Goal: Check status: Check status

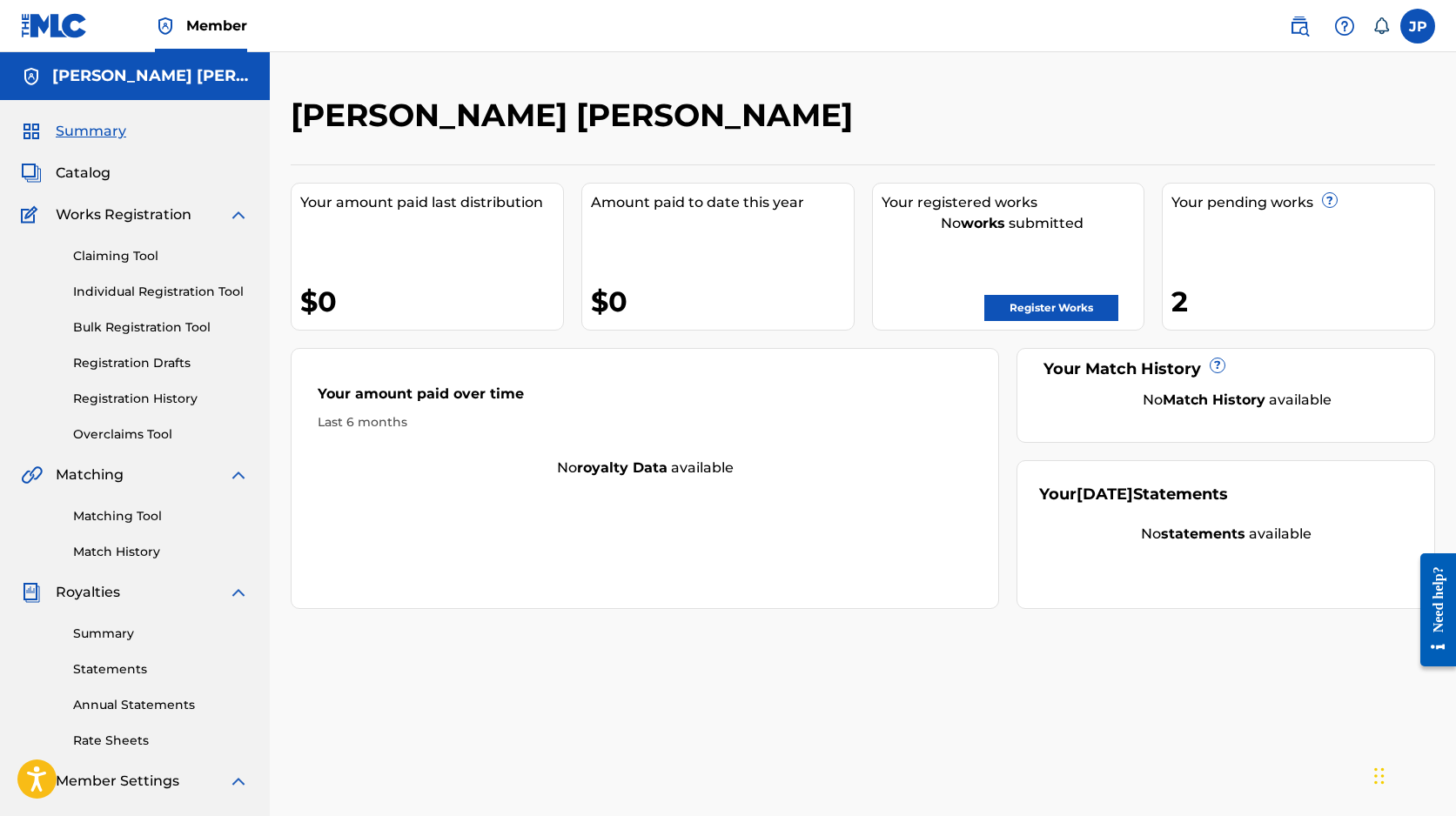
click at [184, 402] on link "Registration History" at bounding box center [161, 399] width 176 height 18
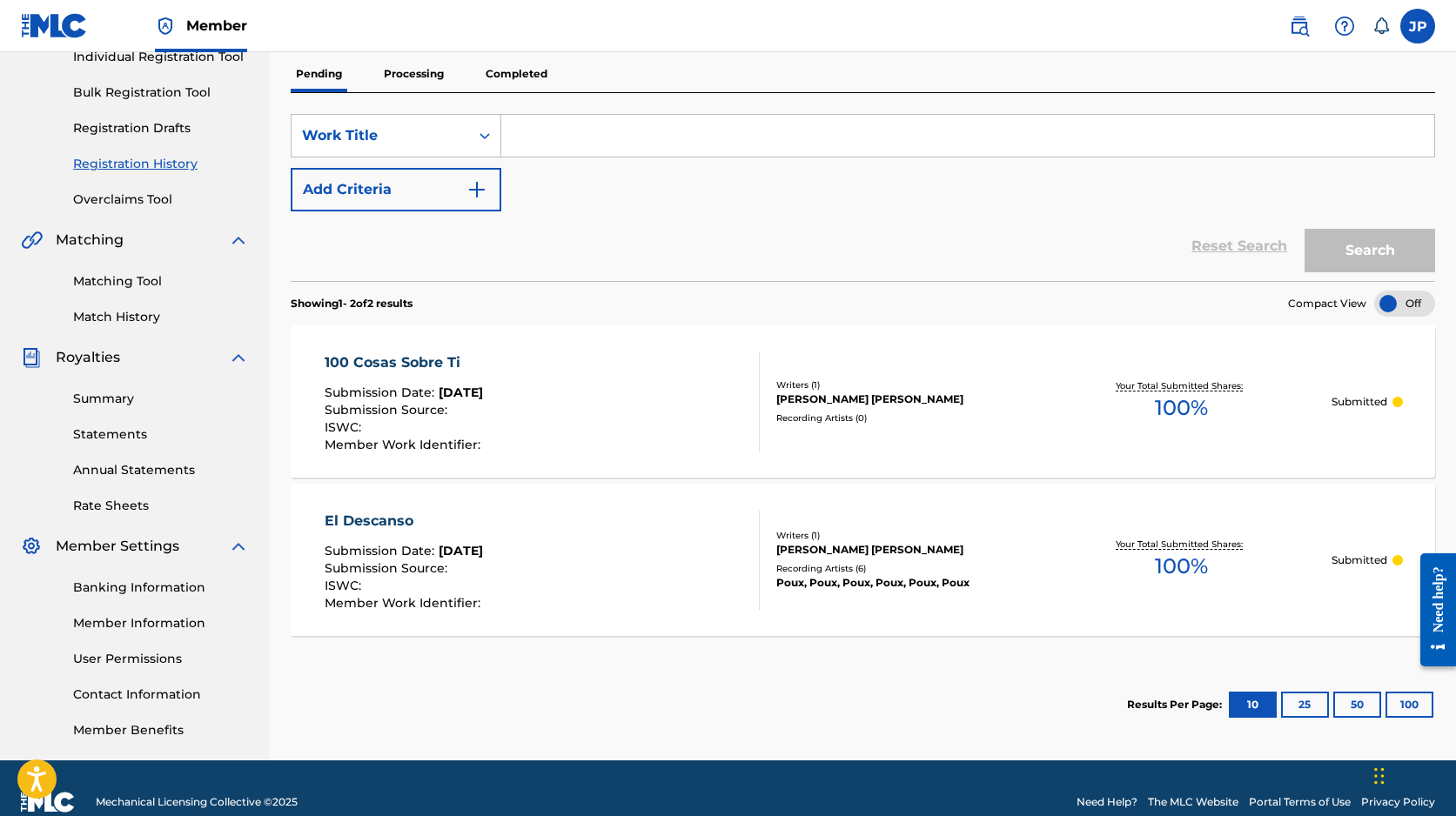
scroll to position [262, 0]
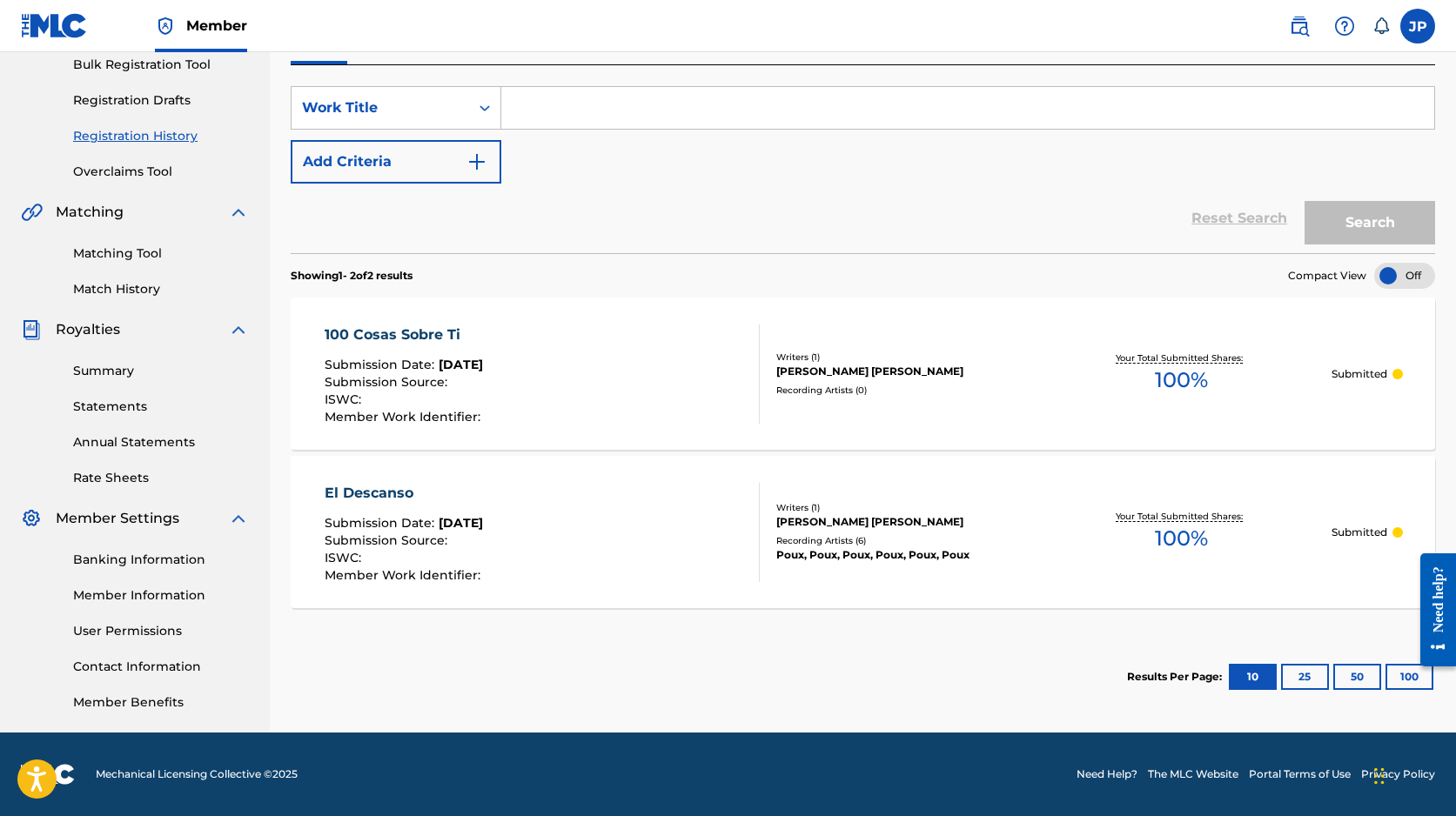
click at [1399, 371] on div at bounding box center [1397, 374] width 10 height 10
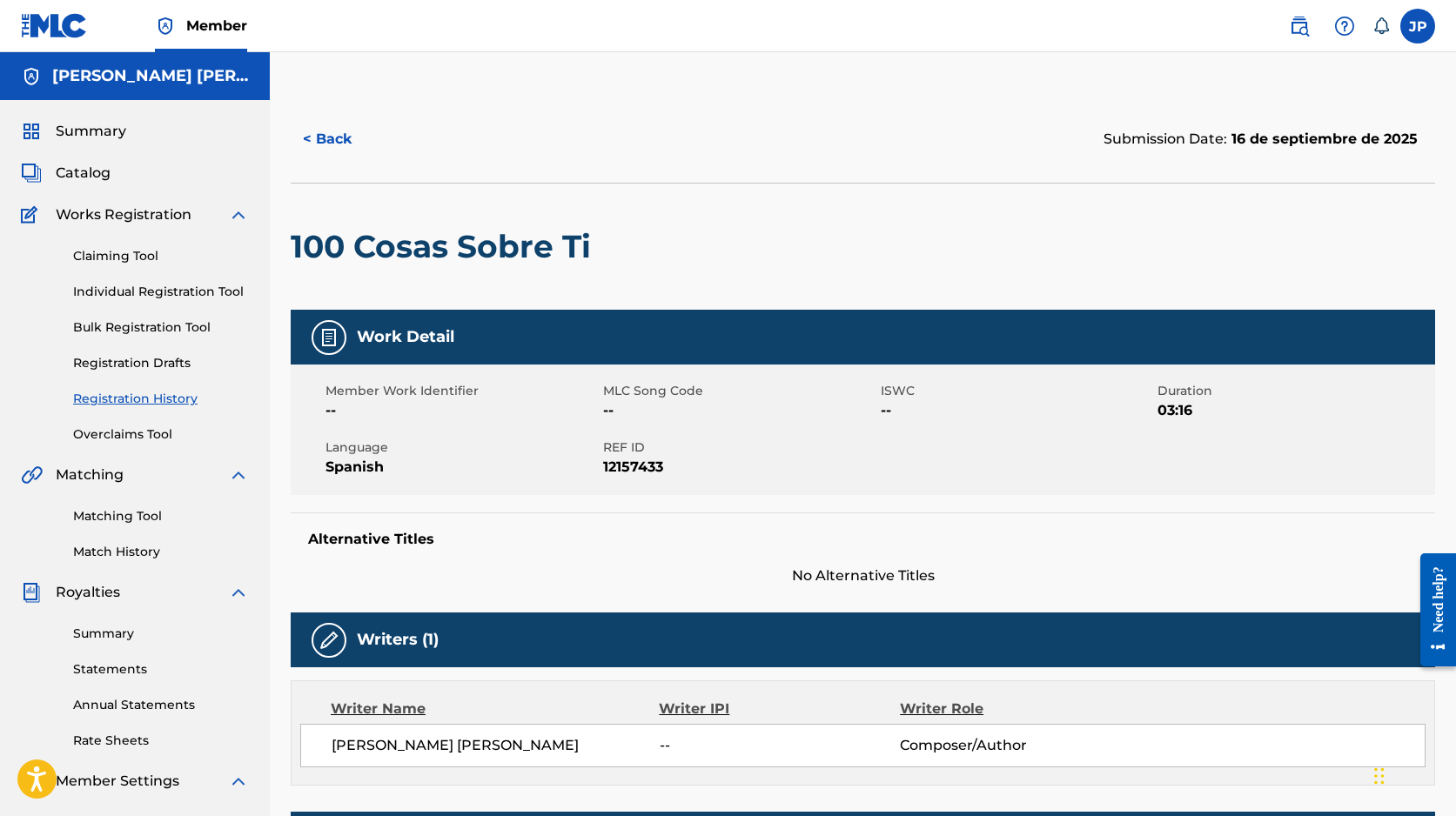
click at [146, 431] on link "Overclaims Tool" at bounding box center [161, 434] width 176 height 18
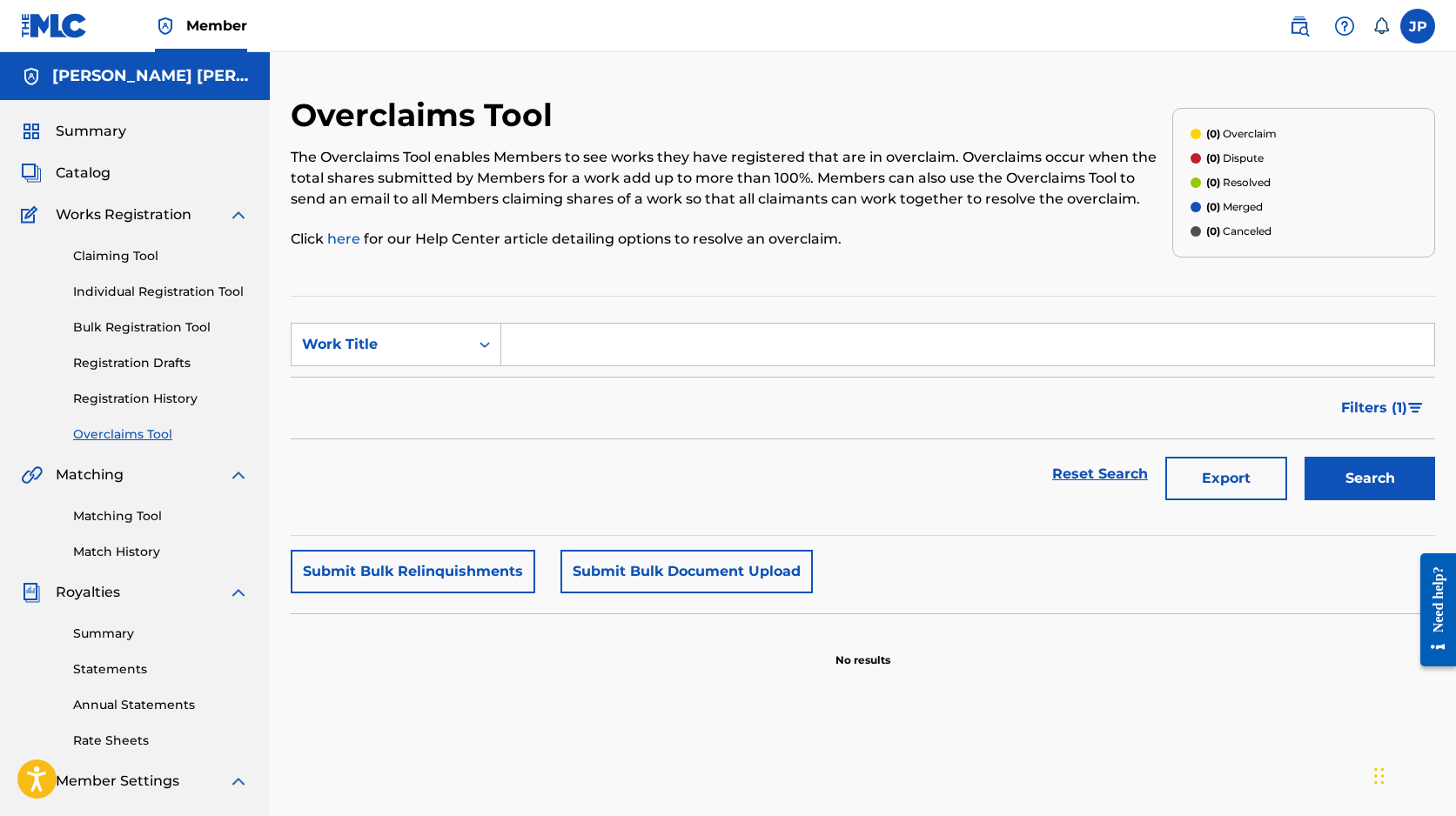
click at [146, 401] on link "Registration History" at bounding box center [161, 399] width 176 height 18
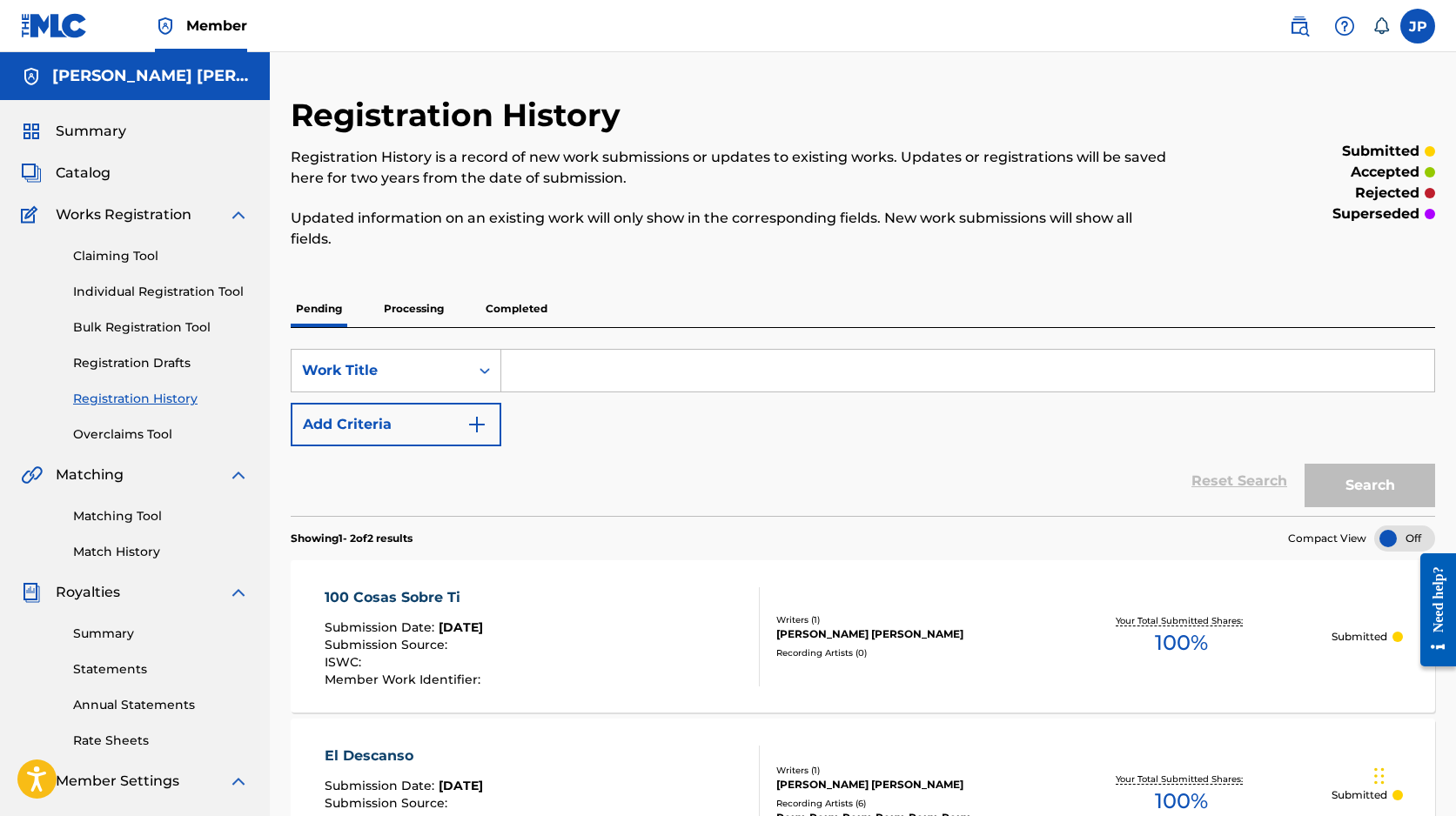
click at [418, 302] on p "Processing" at bounding box center [413, 308] width 71 height 37
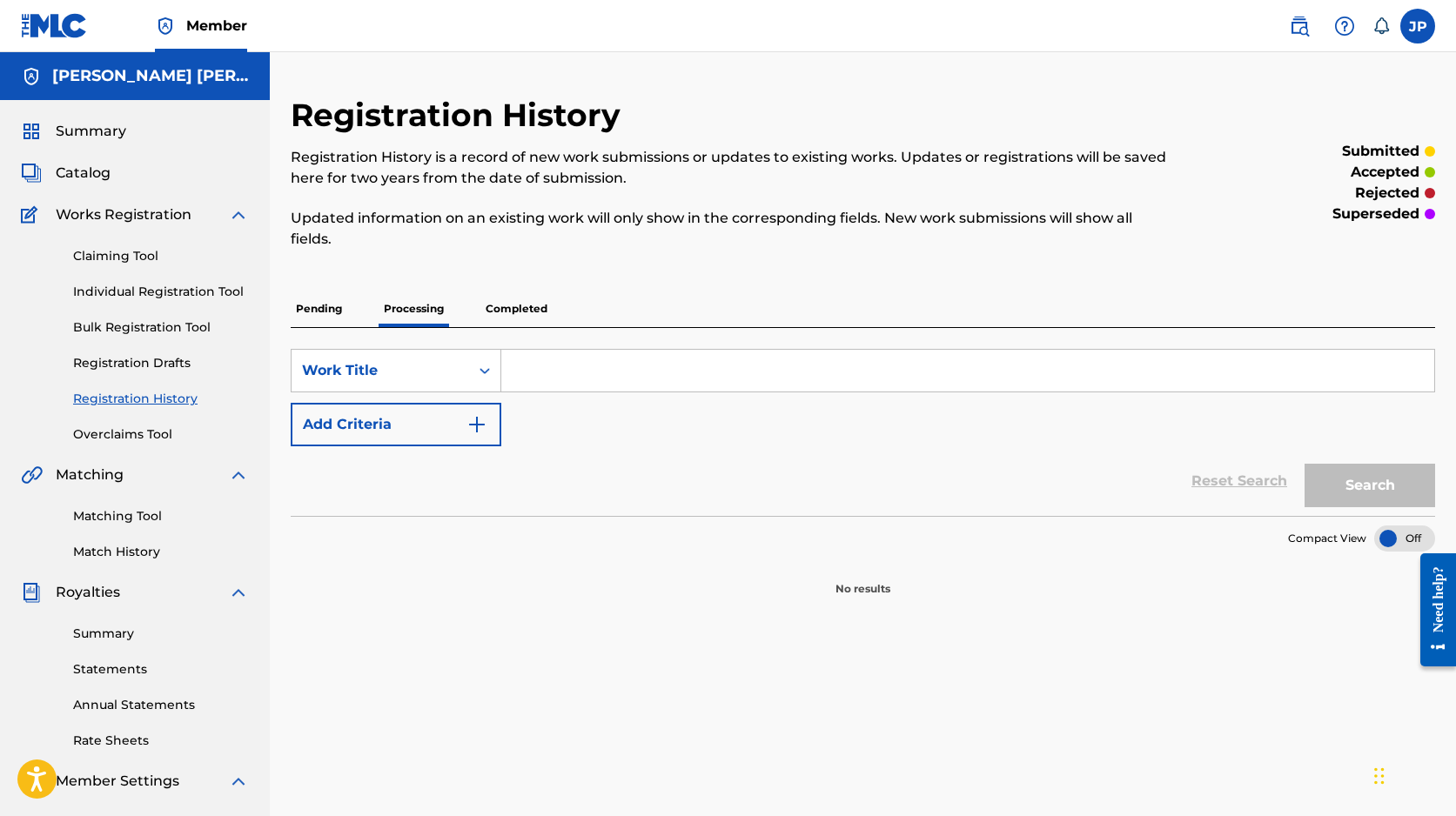
click at [546, 307] on p "Completed" at bounding box center [516, 308] width 72 height 37
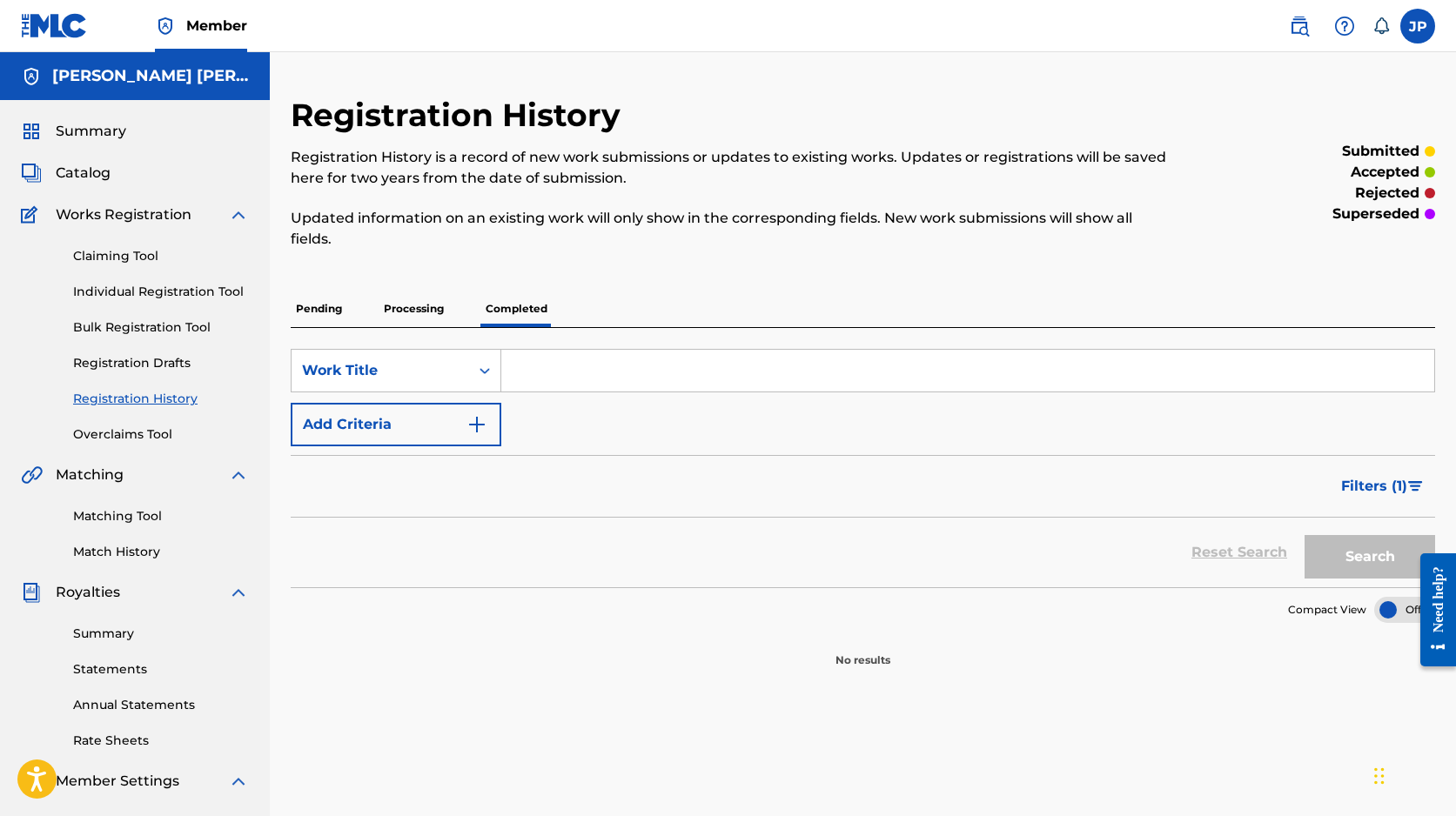
click at [308, 312] on p "Pending" at bounding box center [318, 308] width 57 height 37
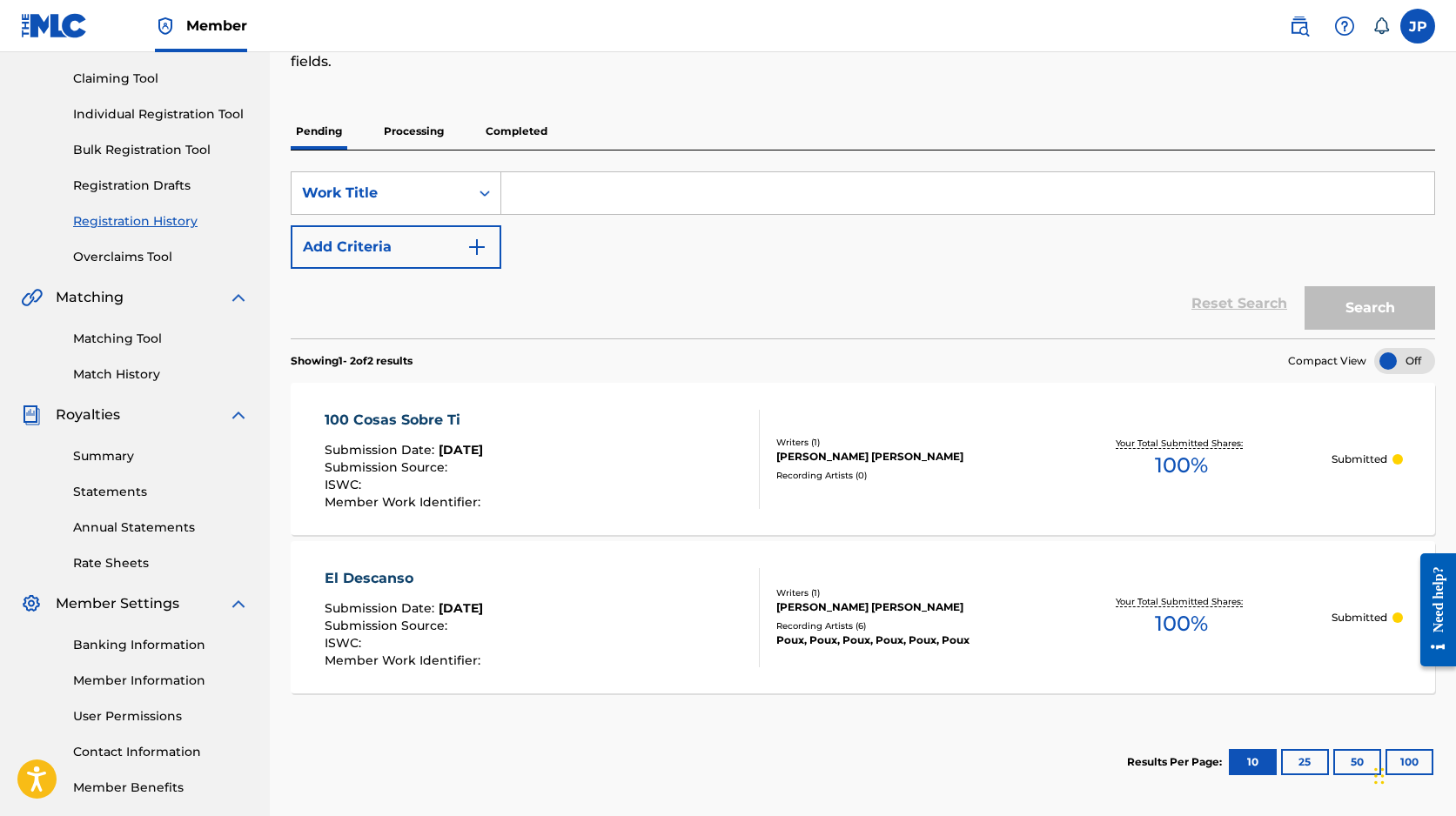
scroll to position [147, 0]
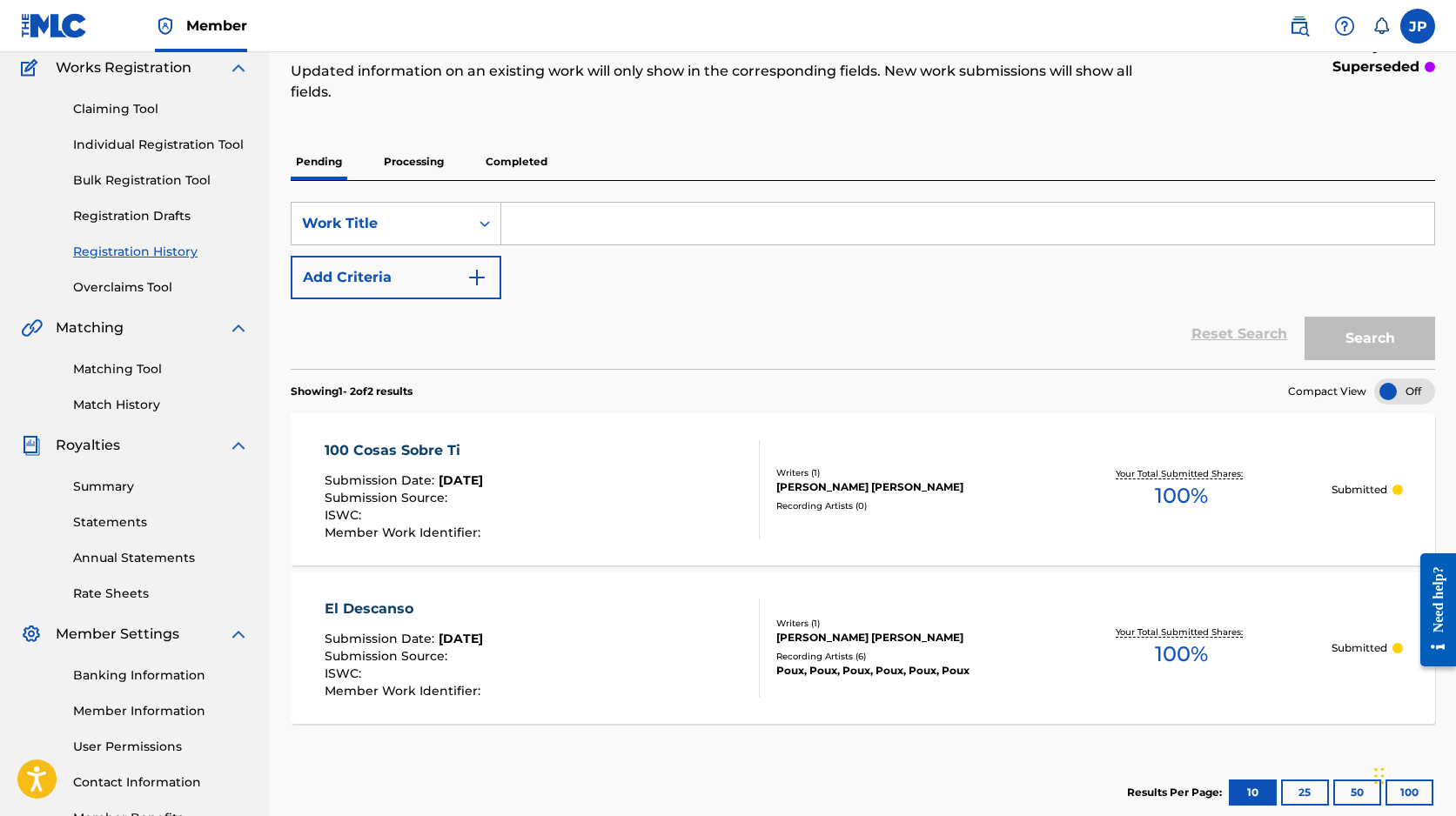
click at [183, 213] on link "Registration Drafts" at bounding box center [161, 215] width 176 height 18
